Goal: Information Seeking & Learning: Find specific fact

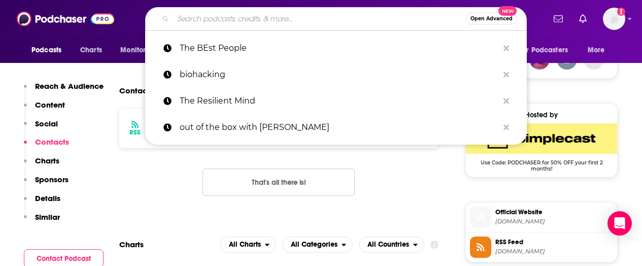
scroll to position [759, 0]
type input "The [PERSON_NAME] Show"
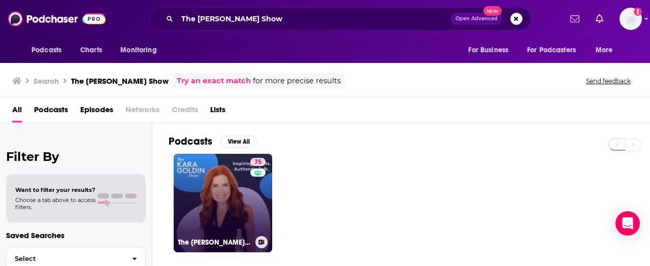
click at [211, 184] on link "75 The [PERSON_NAME] Show" at bounding box center [223, 203] width 99 height 99
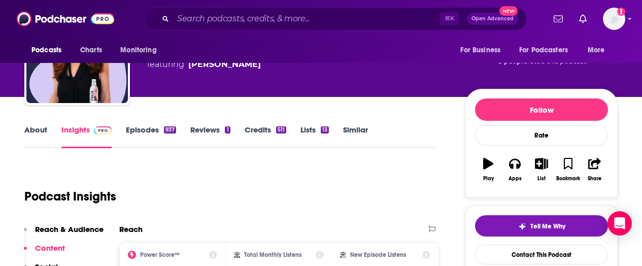
scroll to position [97, 0]
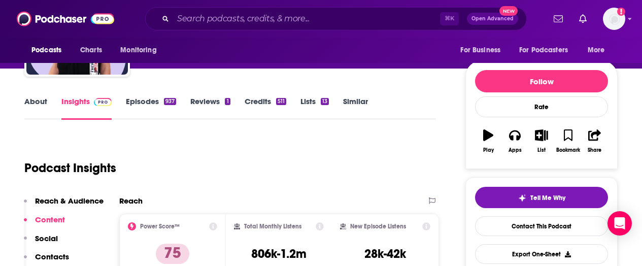
click at [40, 100] on link "About" at bounding box center [35, 107] width 23 height 23
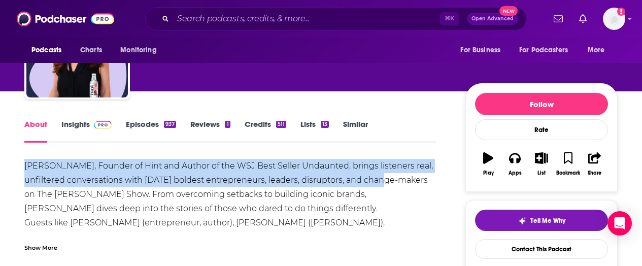
scroll to position [72, 0]
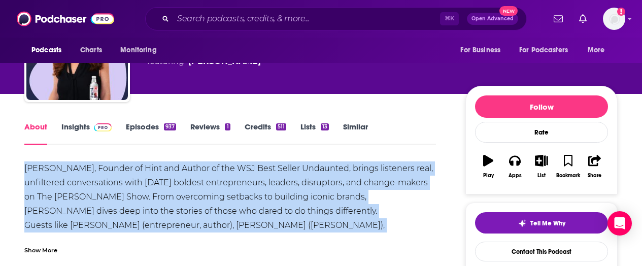
drag, startPoint x: 27, startPoint y: 165, endPoint x: 168, endPoint y: 233, distance: 156.3
click at [175, 233] on div "[PERSON_NAME], Founder of Hint and Author of the WSJ Best Seller Undaunted, bri…" at bounding box center [230, 207] width 412 height 93
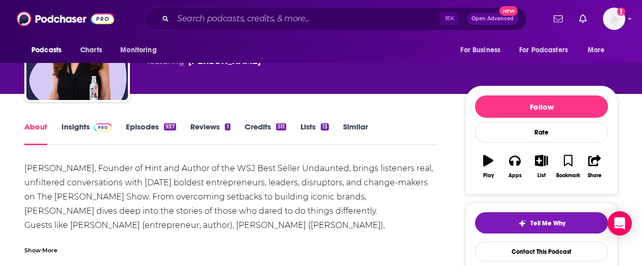
click at [41, 249] on div "Show More" at bounding box center [40, 250] width 33 height 10
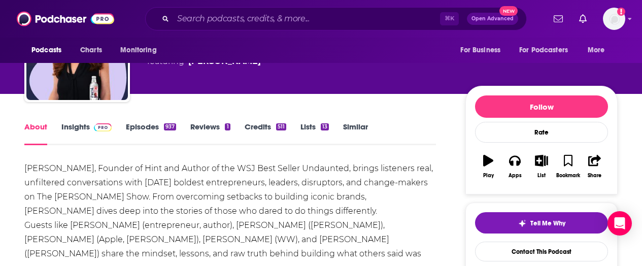
scroll to position [107, 0]
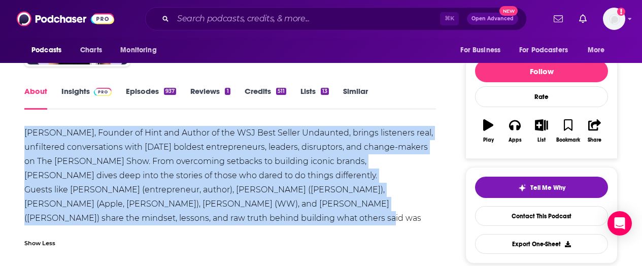
drag, startPoint x: 134, startPoint y: 142, endPoint x: 247, endPoint y: 215, distance: 134.5
click at [247, 215] on div "[PERSON_NAME], Founder of Hint and Author of the WSJ Best Seller Undaunted, bri…" at bounding box center [230, 183] width 412 height 114
copy div "[PERSON_NAME], Founder of Hint and Author of the WSJ Best Seller Undaunted, bri…"
click at [79, 92] on link "Insights" at bounding box center [86, 97] width 50 height 23
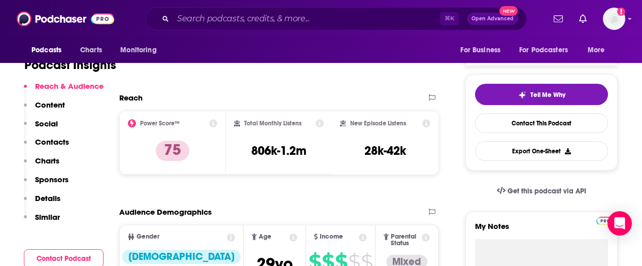
scroll to position [199, 0]
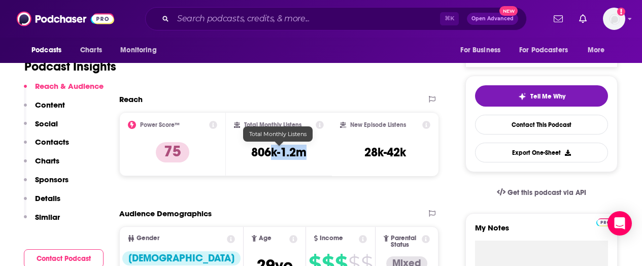
drag, startPoint x: 313, startPoint y: 153, endPoint x: 272, endPoint y: 153, distance: 41.1
click at [272, 153] on div "Total Monthly Listens 806k-1.2m" at bounding box center [279, 144] width 90 height 47
click at [254, 154] on h3 "806k-1.2m" at bounding box center [278, 152] width 55 height 15
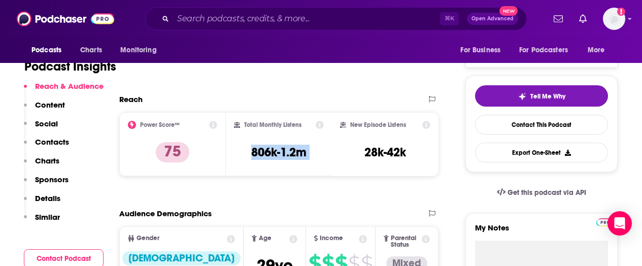
copy div "806k-1.2m"
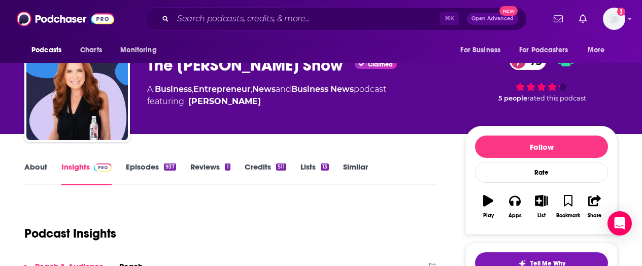
scroll to position [29, 0]
